Goal: Navigation & Orientation: Find specific page/section

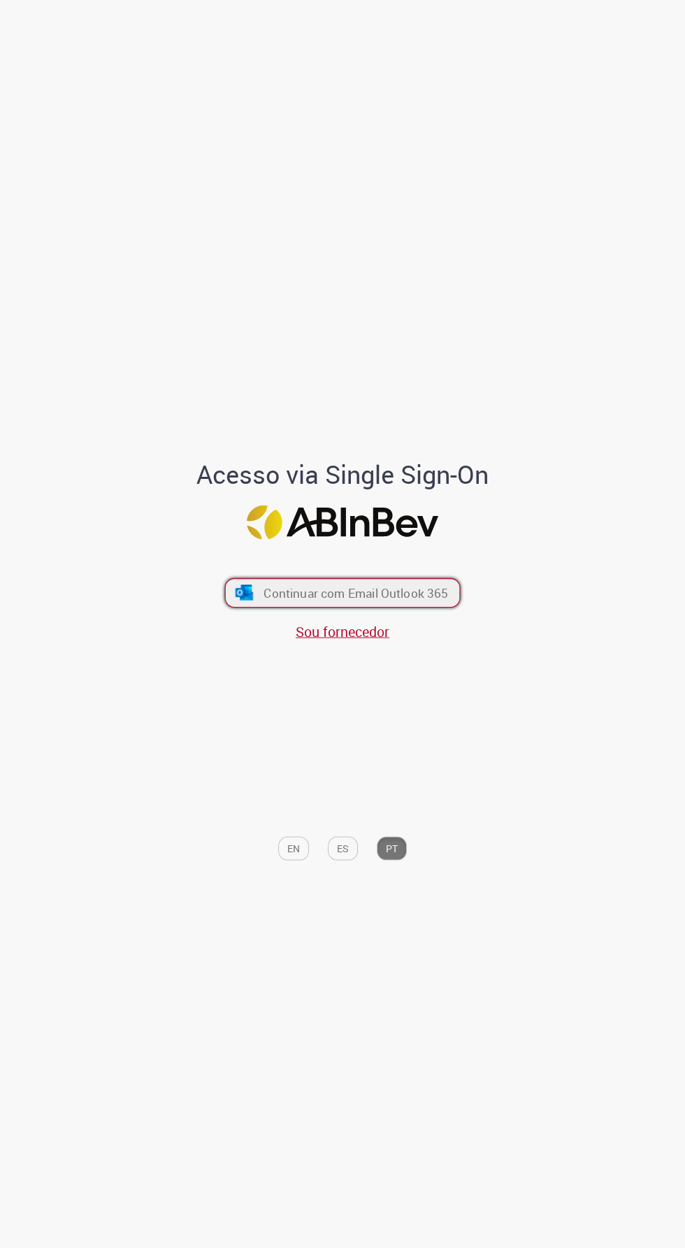
click at [411, 601] on span "Continuar com Email Outlook 365" at bounding box center [356, 593] width 185 height 16
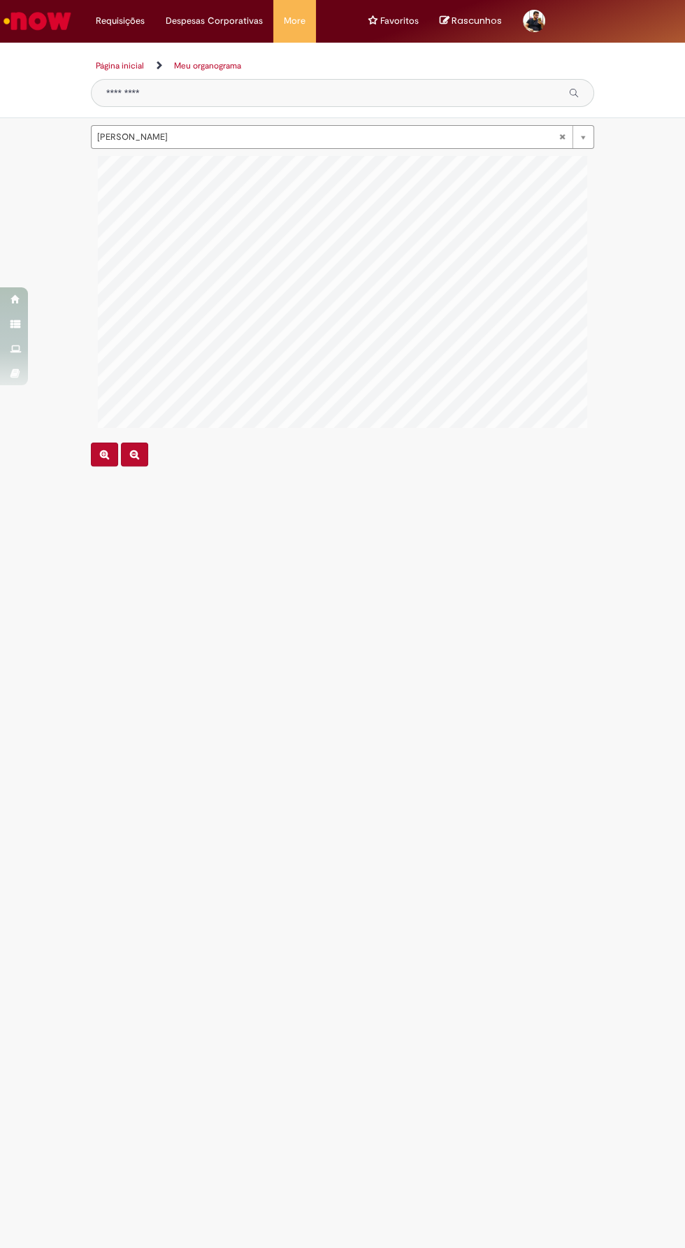
click at [316, 17] on link "Menu Cabeçalho" at bounding box center [326, 14] width 21 height 28
